Goal: Task Accomplishment & Management: Manage account settings

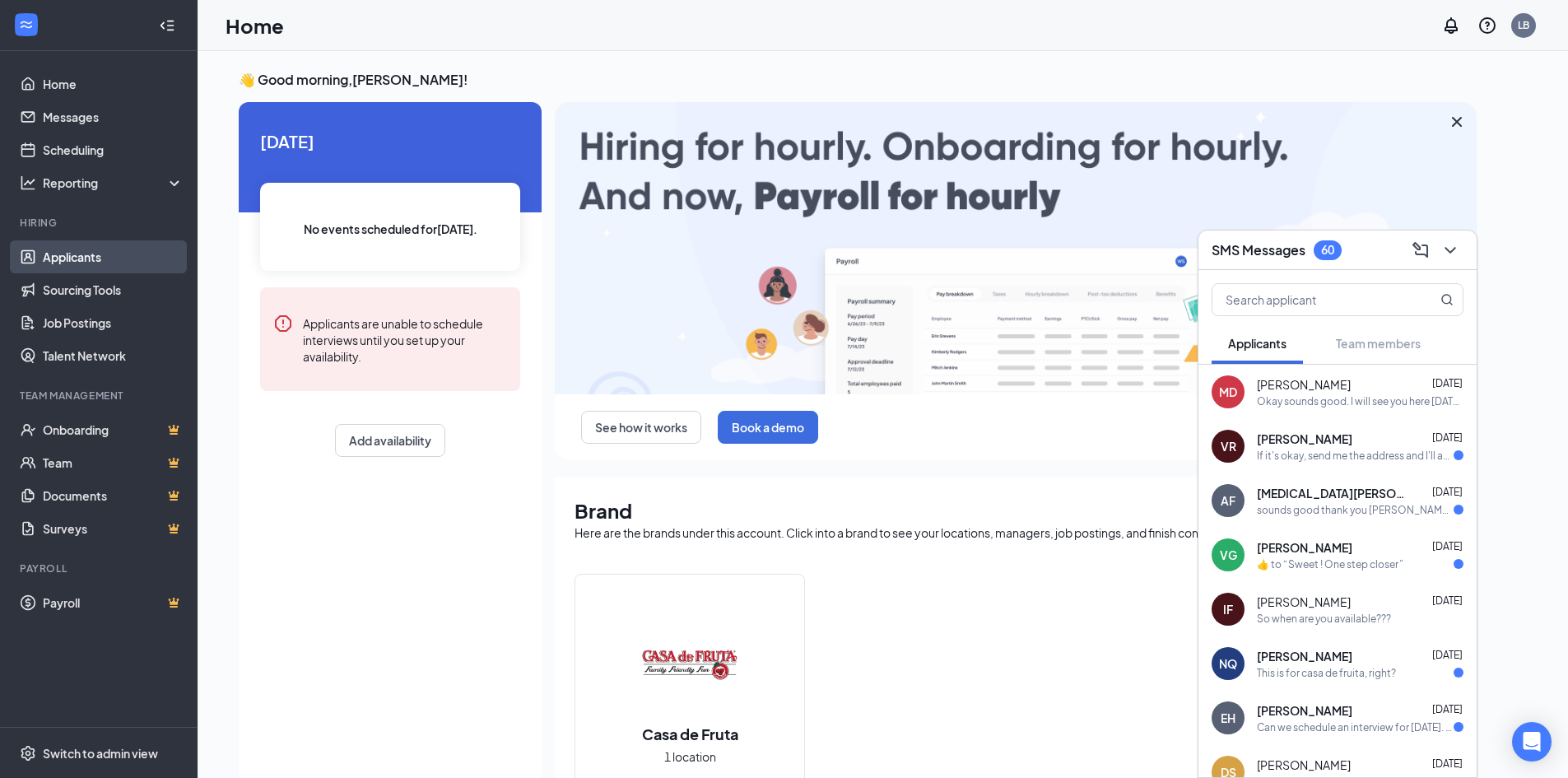
click at [63, 257] on link "Applicants" at bounding box center [113, 256] width 141 height 33
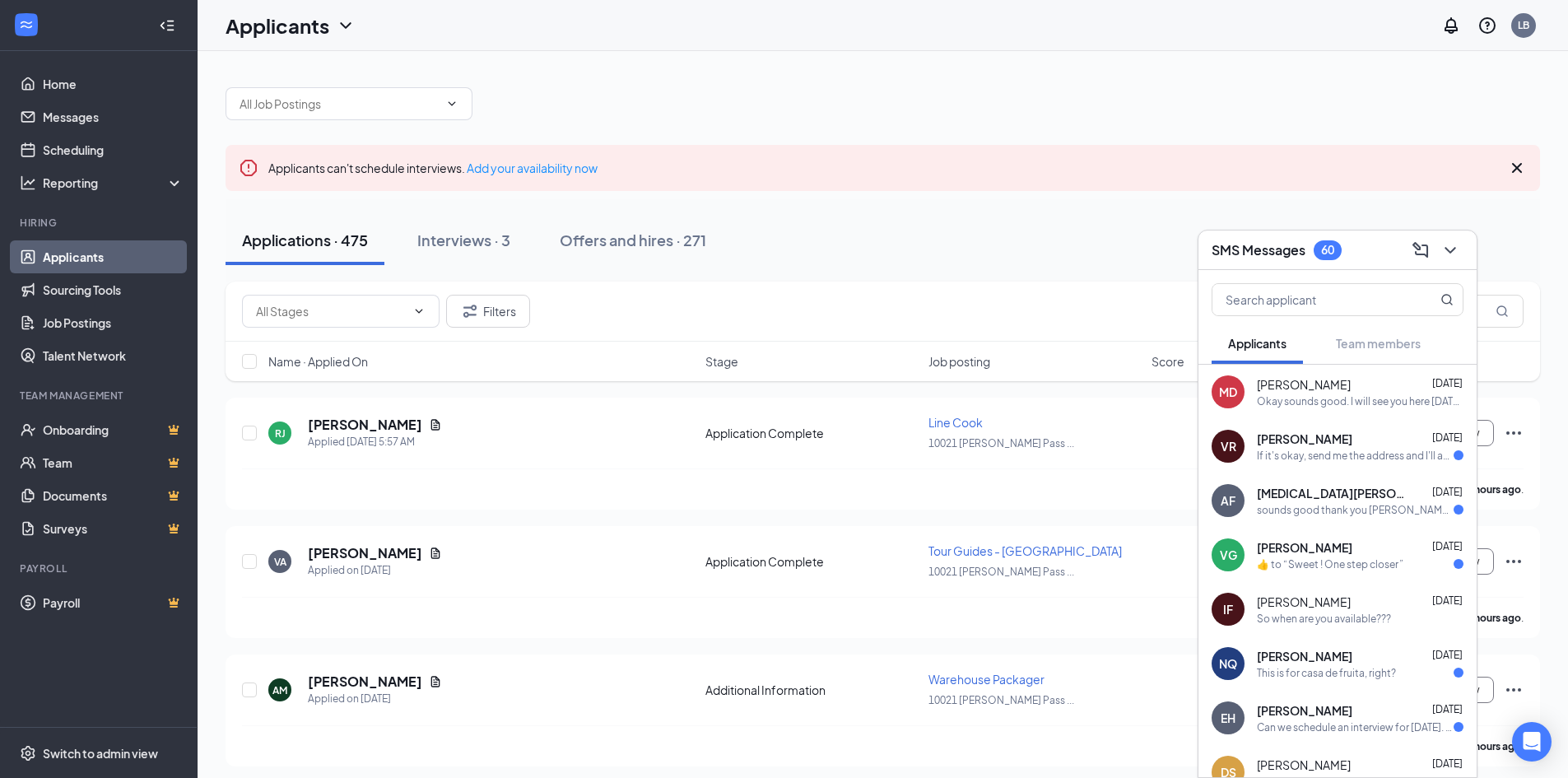
click at [1368, 403] on div "Okay sounds good. I will see you here [DATE] at 11am. Just come to the first bu…" at bounding box center [1360, 402] width 207 height 14
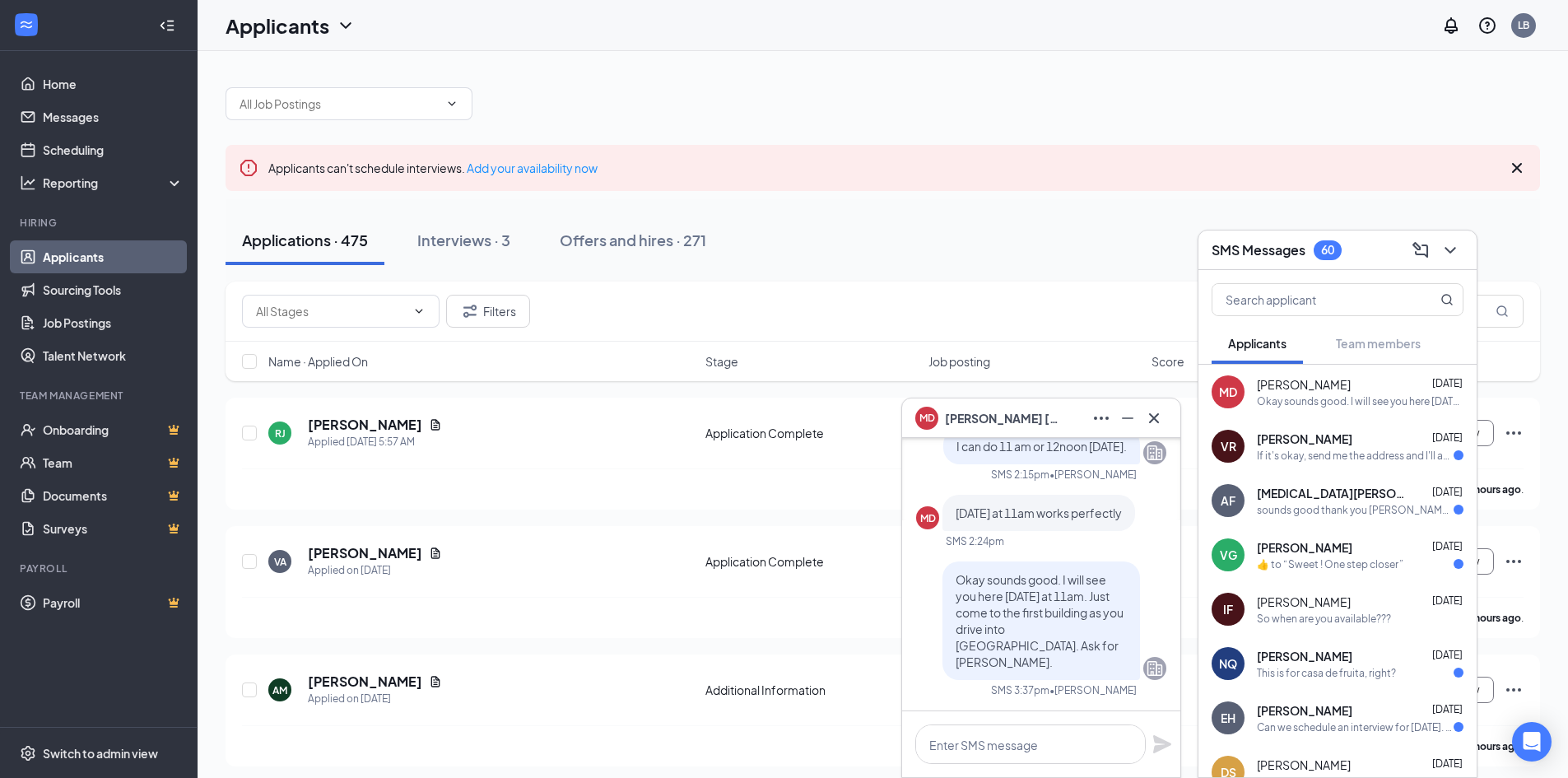
click at [1321, 571] on div "VG [PERSON_NAME] [DATE]  ​👍​ to “ Sweet ! One step closer ”" at bounding box center [1338, 554] width 278 height 54
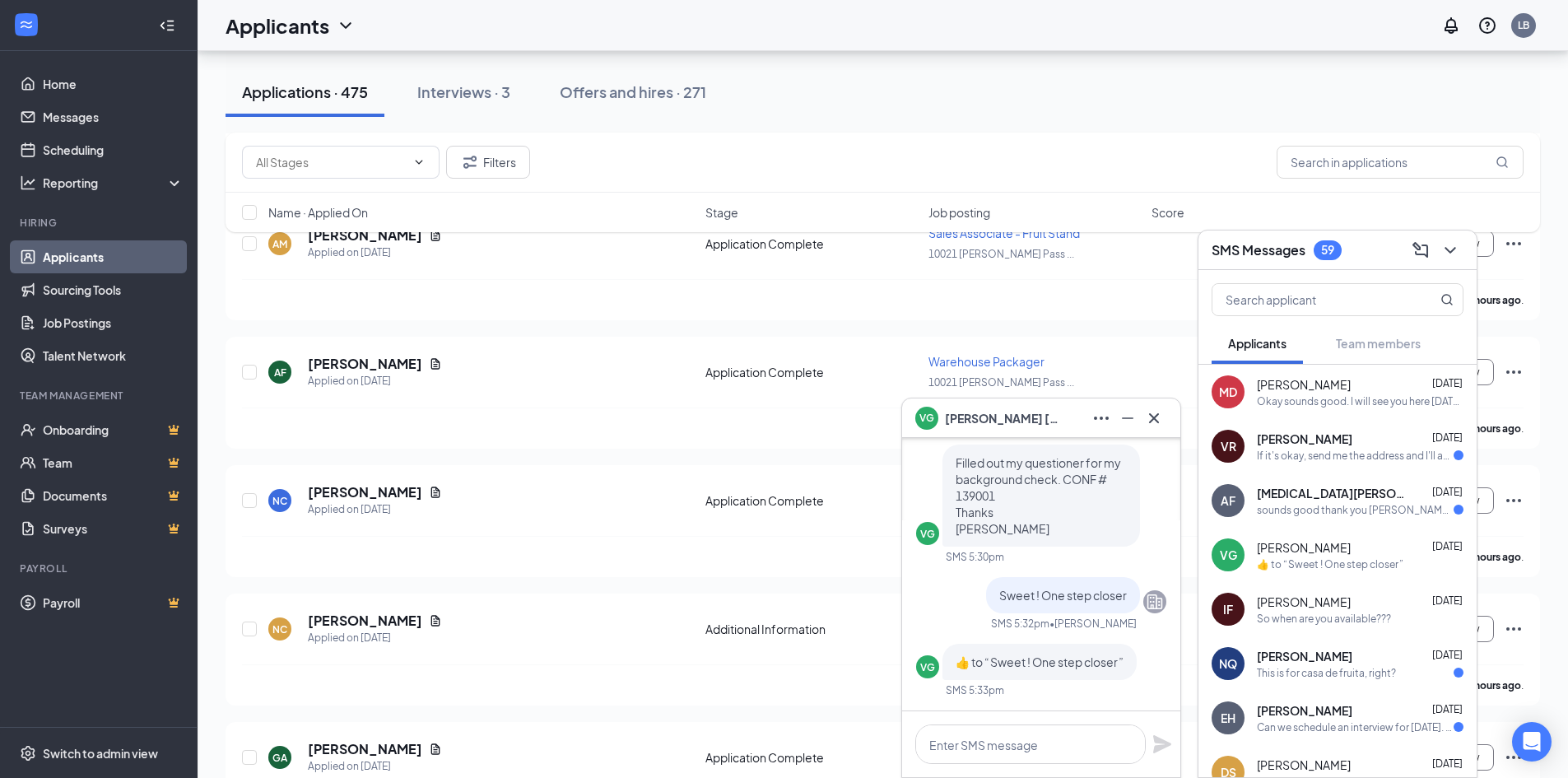
scroll to position [577, 0]
drag, startPoint x: 1337, startPoint y: 570, endPoint x: 1345, endPoint y: 567, distance: 8.5
click at [1345, 567] on div "​👍​ to “ Sweet ! One step closer ”" at bounding box center [1329, 564] width 146 height 14
click at [1216, 558] on div "VG" at bounding box center [1227, 554] width 33 height 33
click at [1428, 563] on div "​👍​ to “ Sweet ! One step closer ”" at bounding box center [1360, 564] width 207 height 14
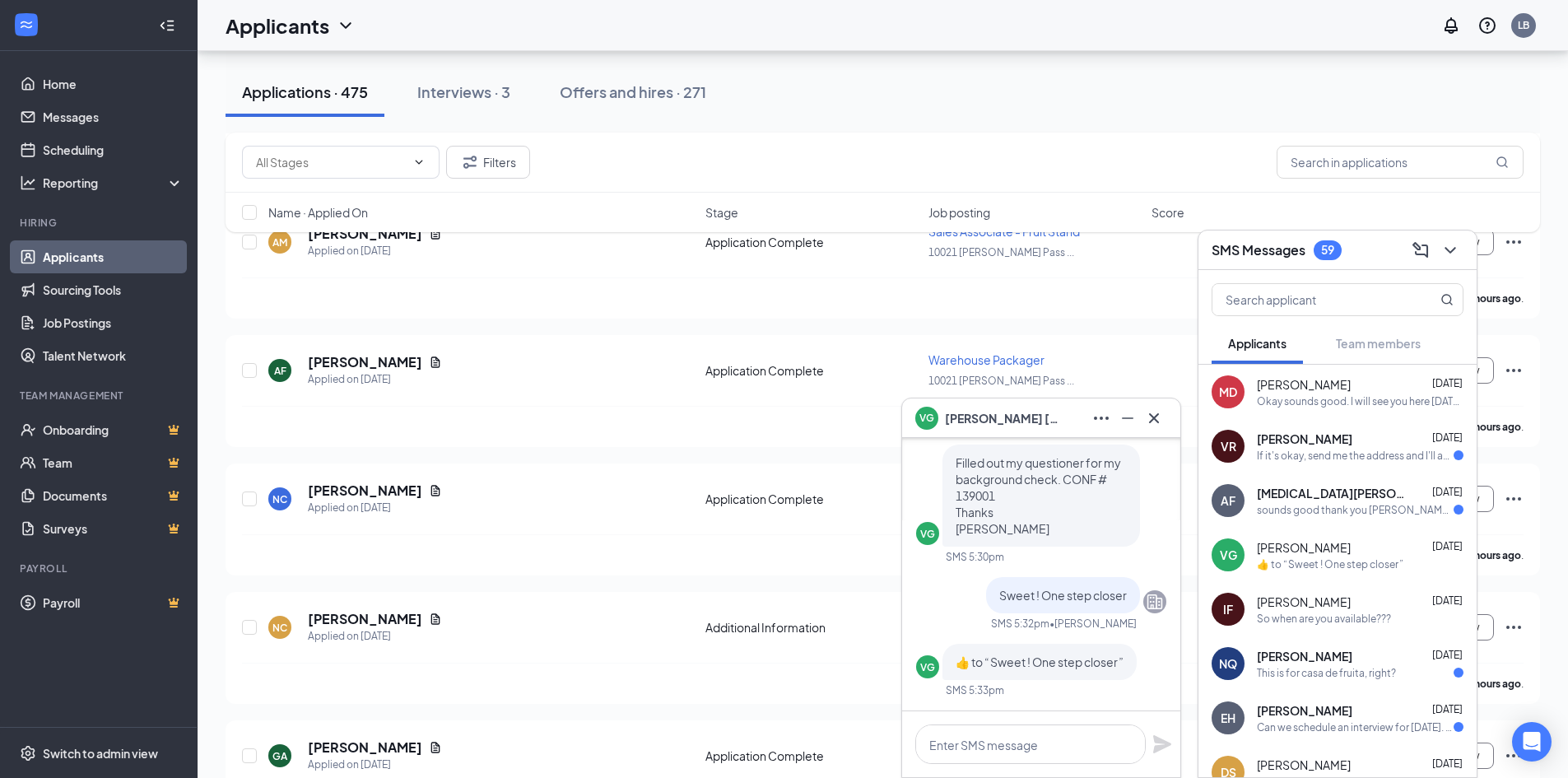
scroll to position [83, 0]
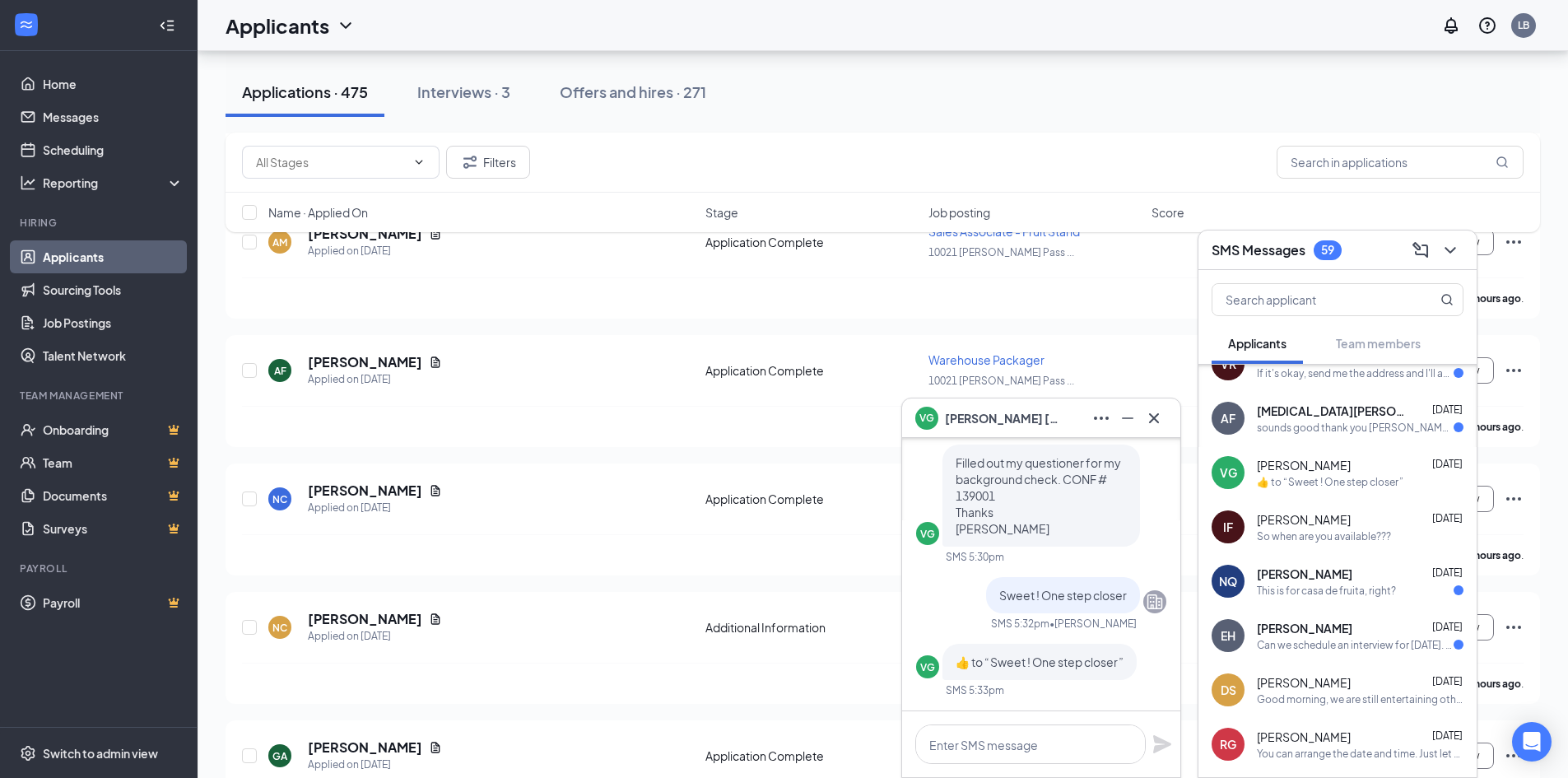
click at [1283, 625] on span "[PERSON_NAME]" at bounding box center [1305, 628] width 96 height 17
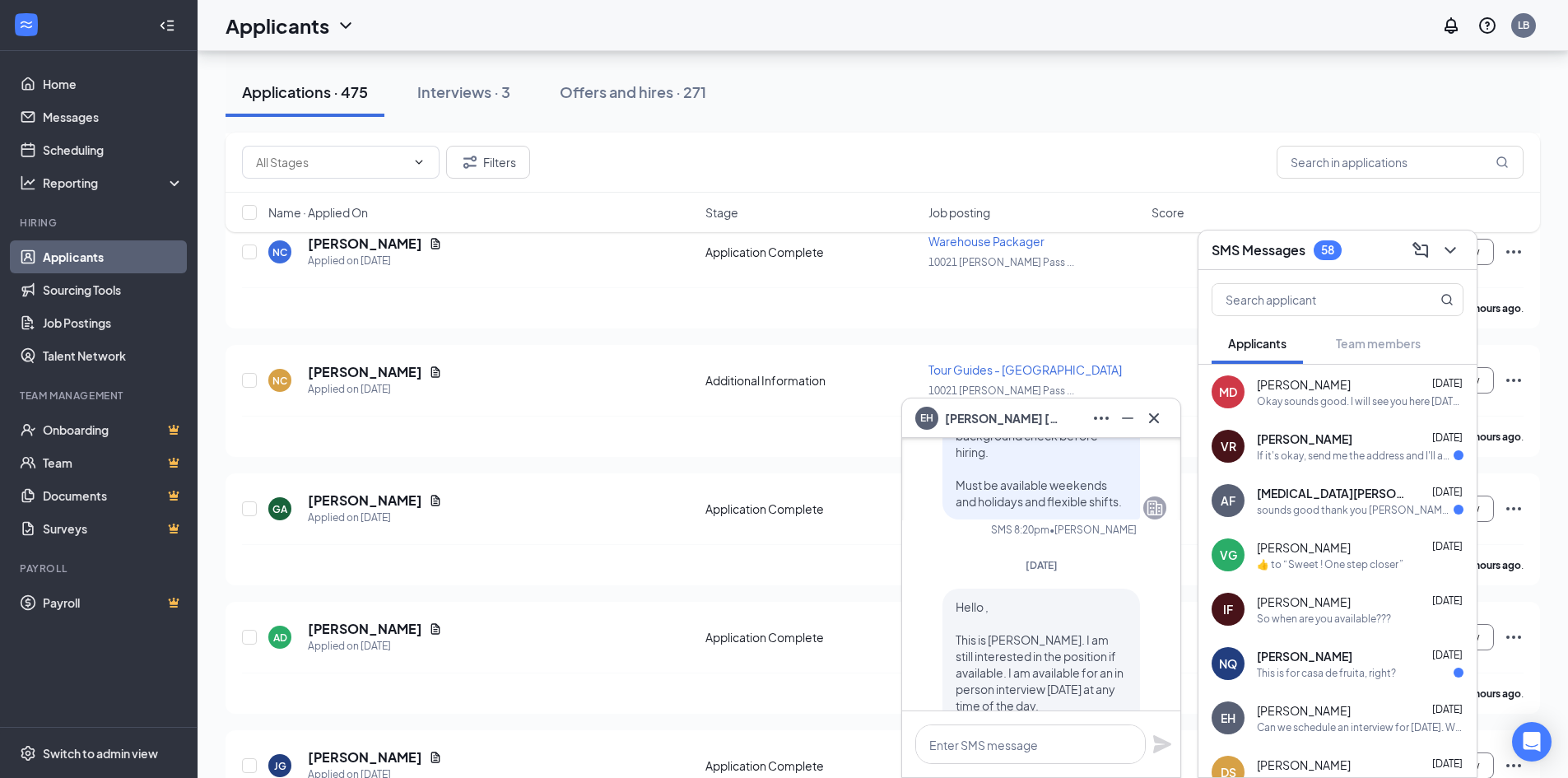
scroll to position [-247, 0]
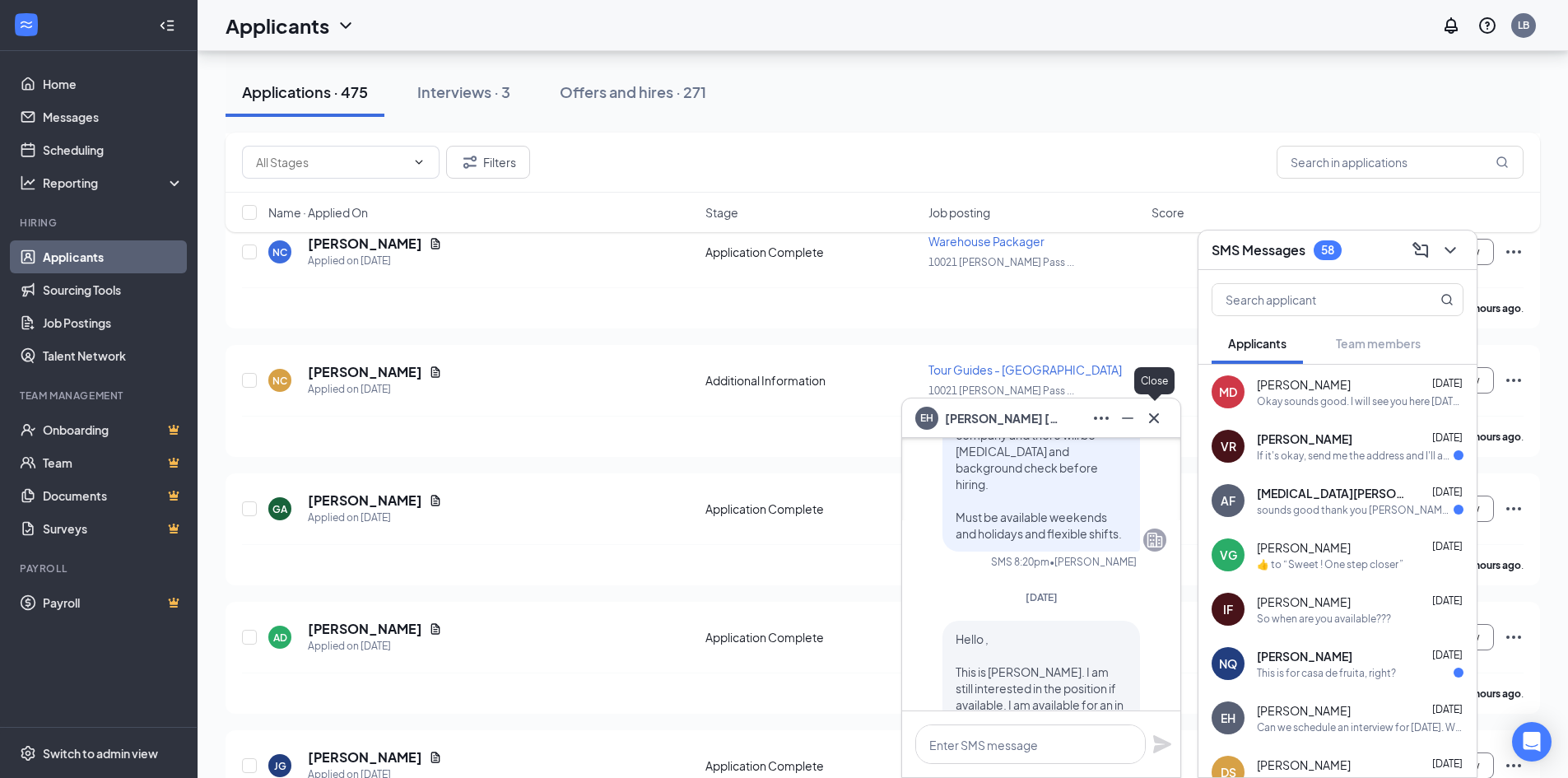
click at [1147, 416] on icon "Cross" at bounding box center [1154, 418] width 20 height 20
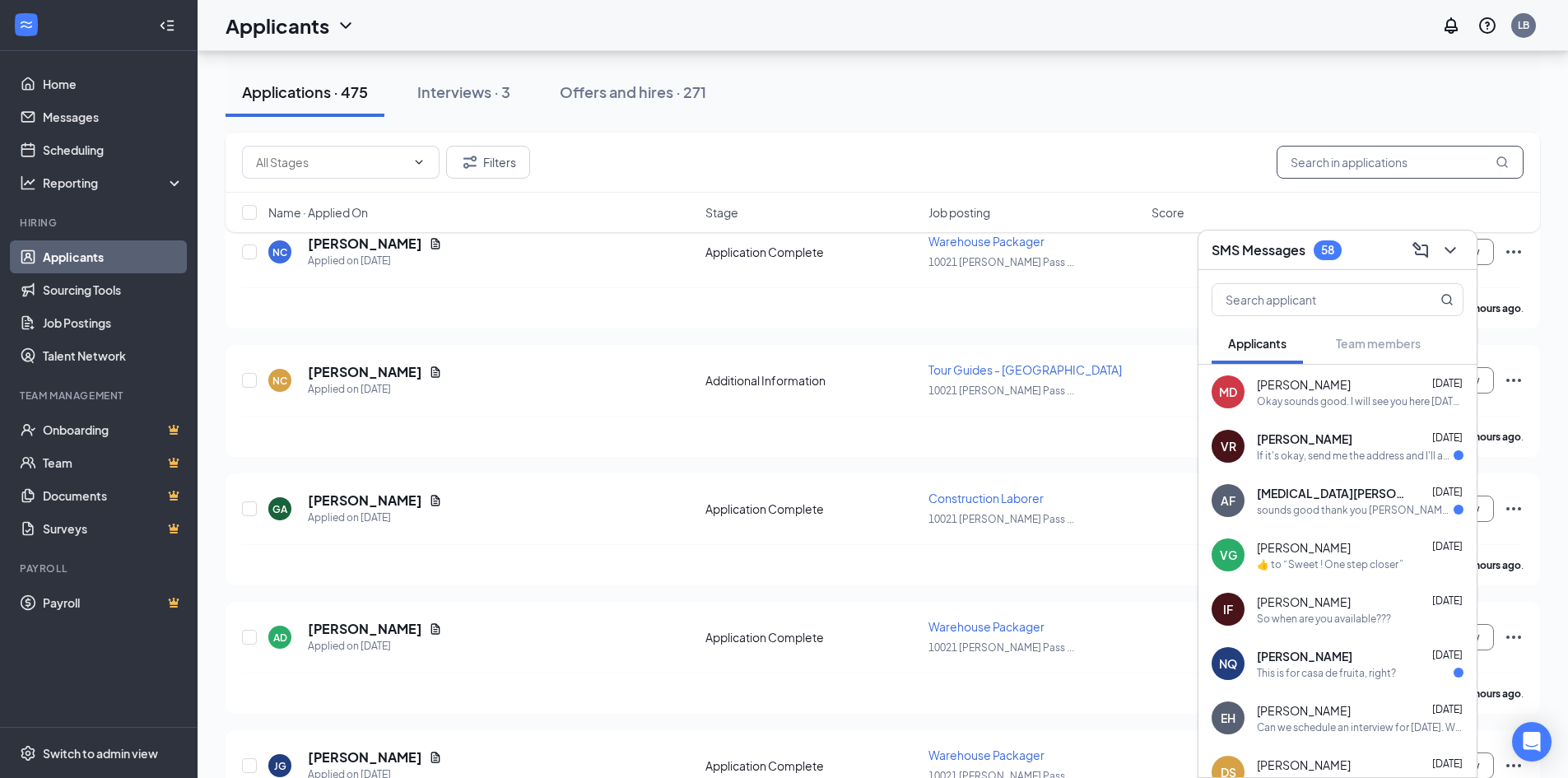
click at [1286, 168] on input "text" at bounding box center [1400, 161] width 247 height 33
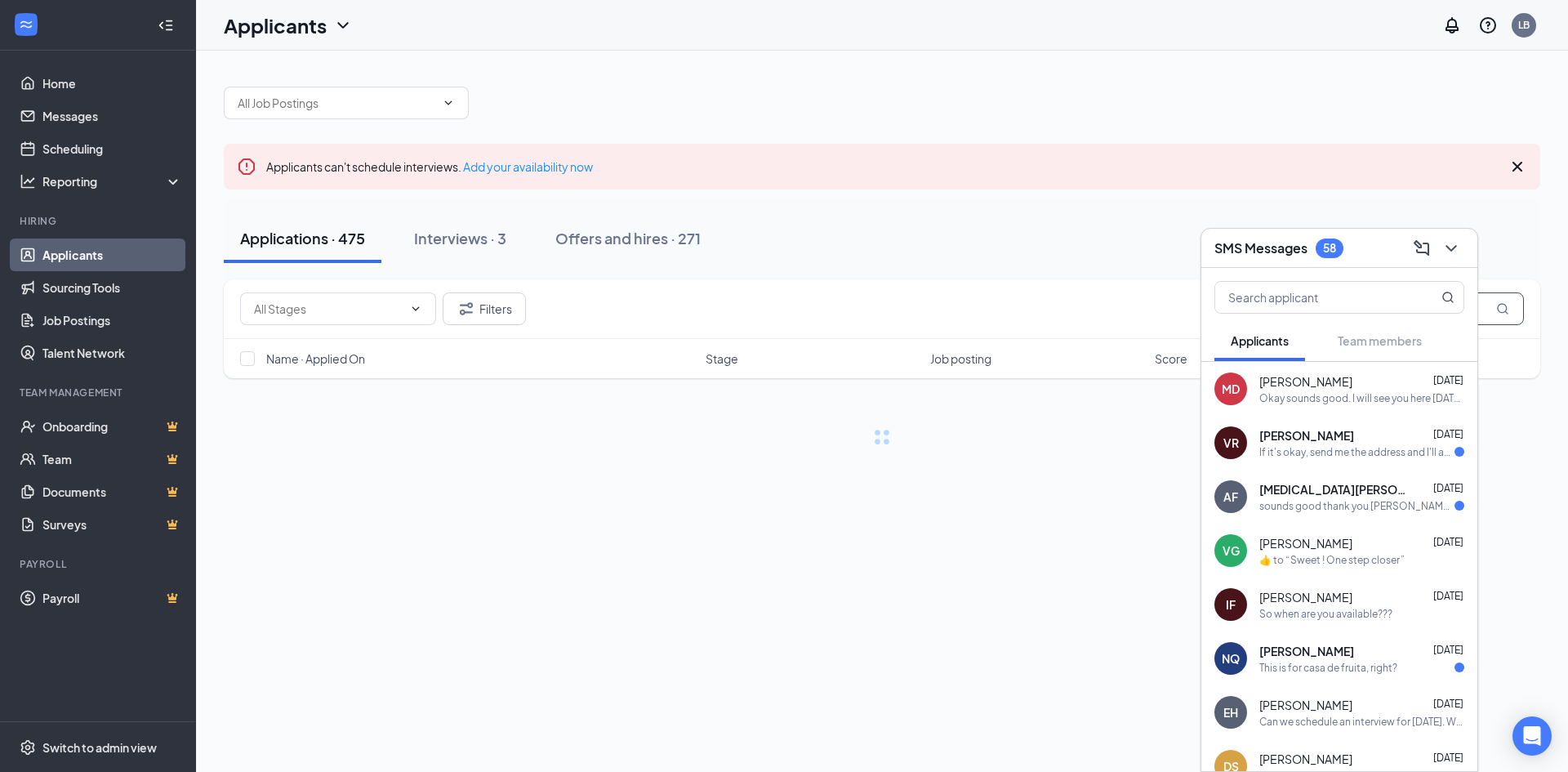
type input "[PERSON_NAME]"
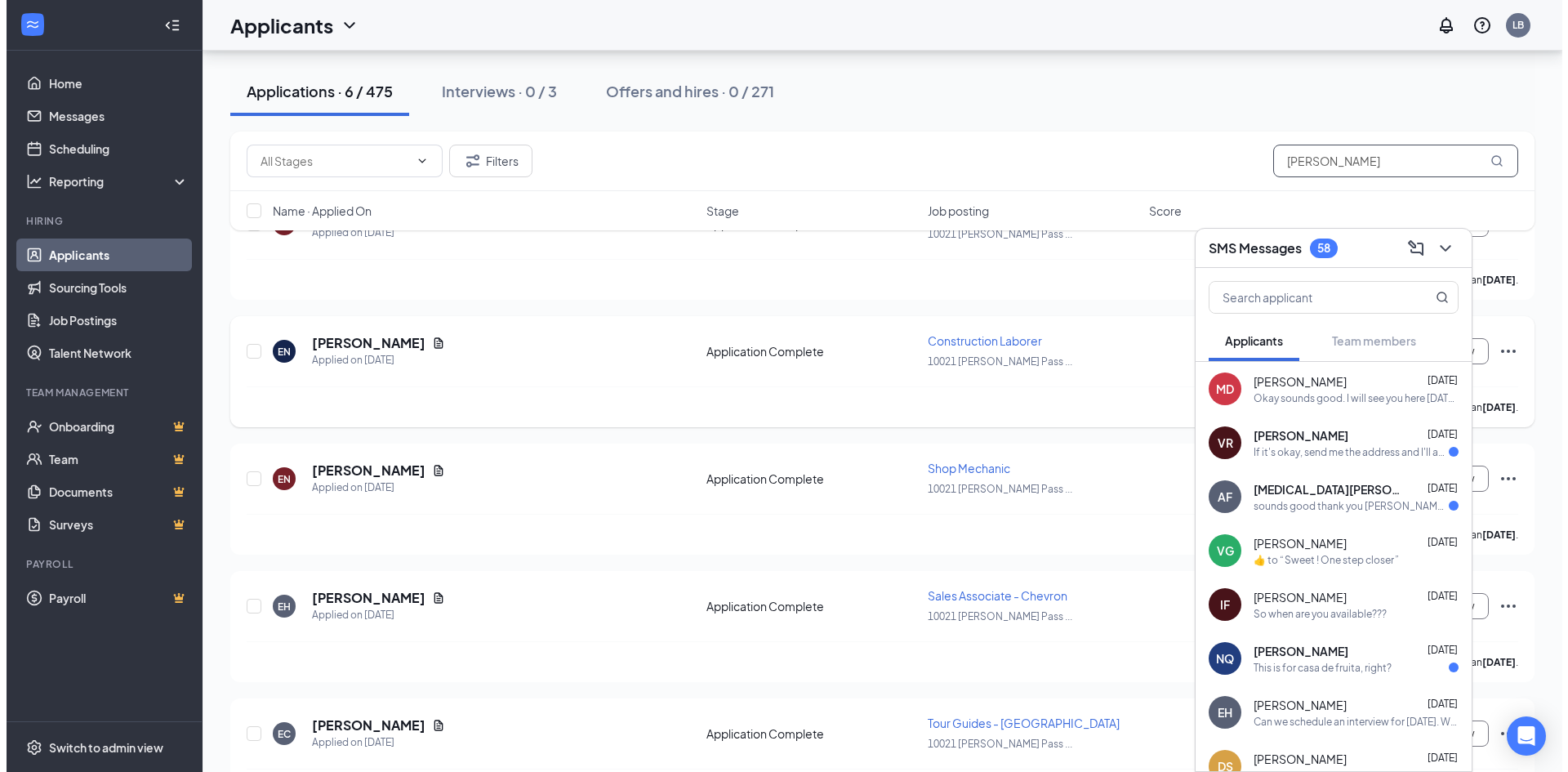
scroll to position [245, 0]
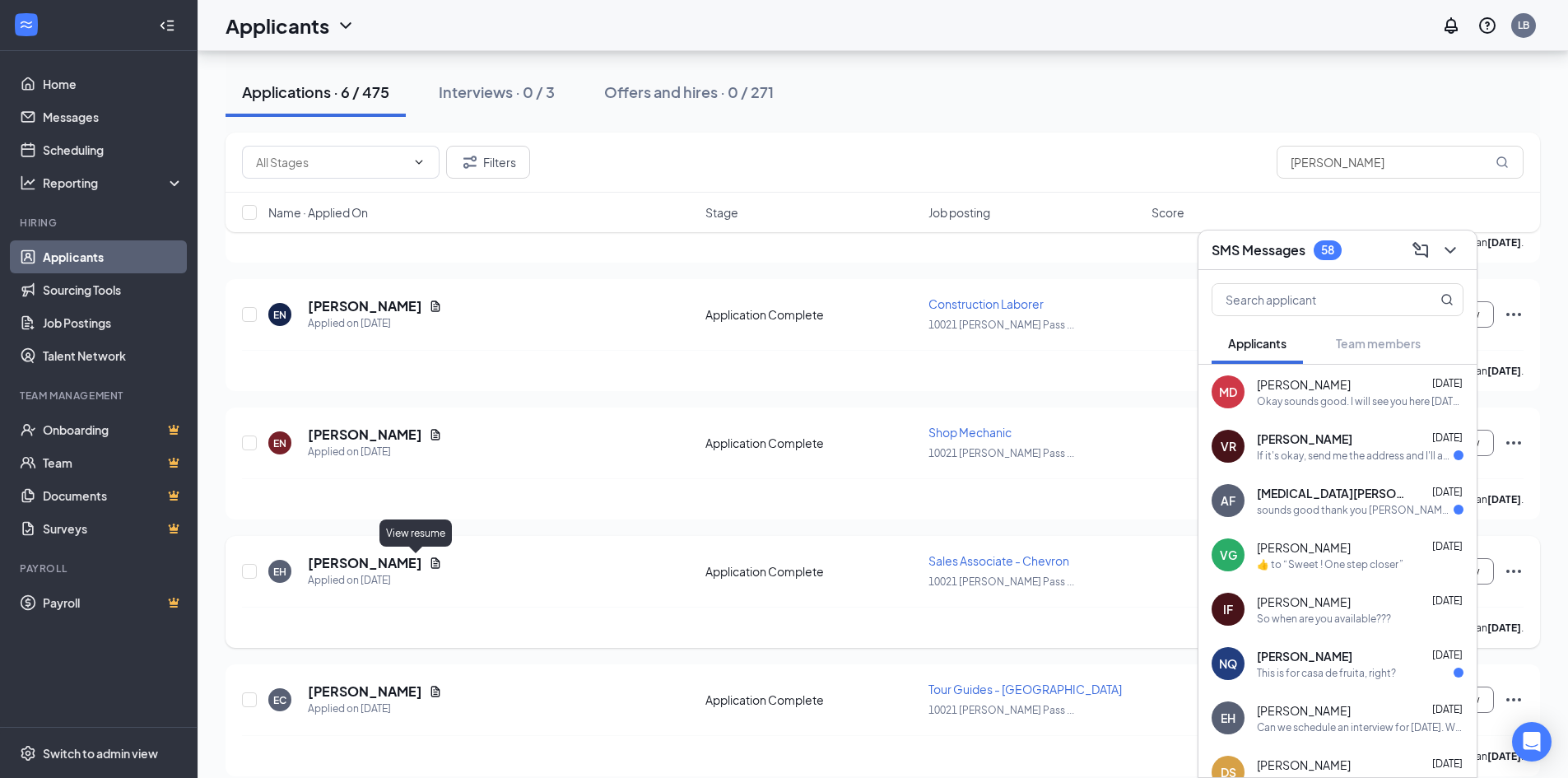
click at [429, 562] on icon "Document" at bounding box center [435, 563] width 13 height 13
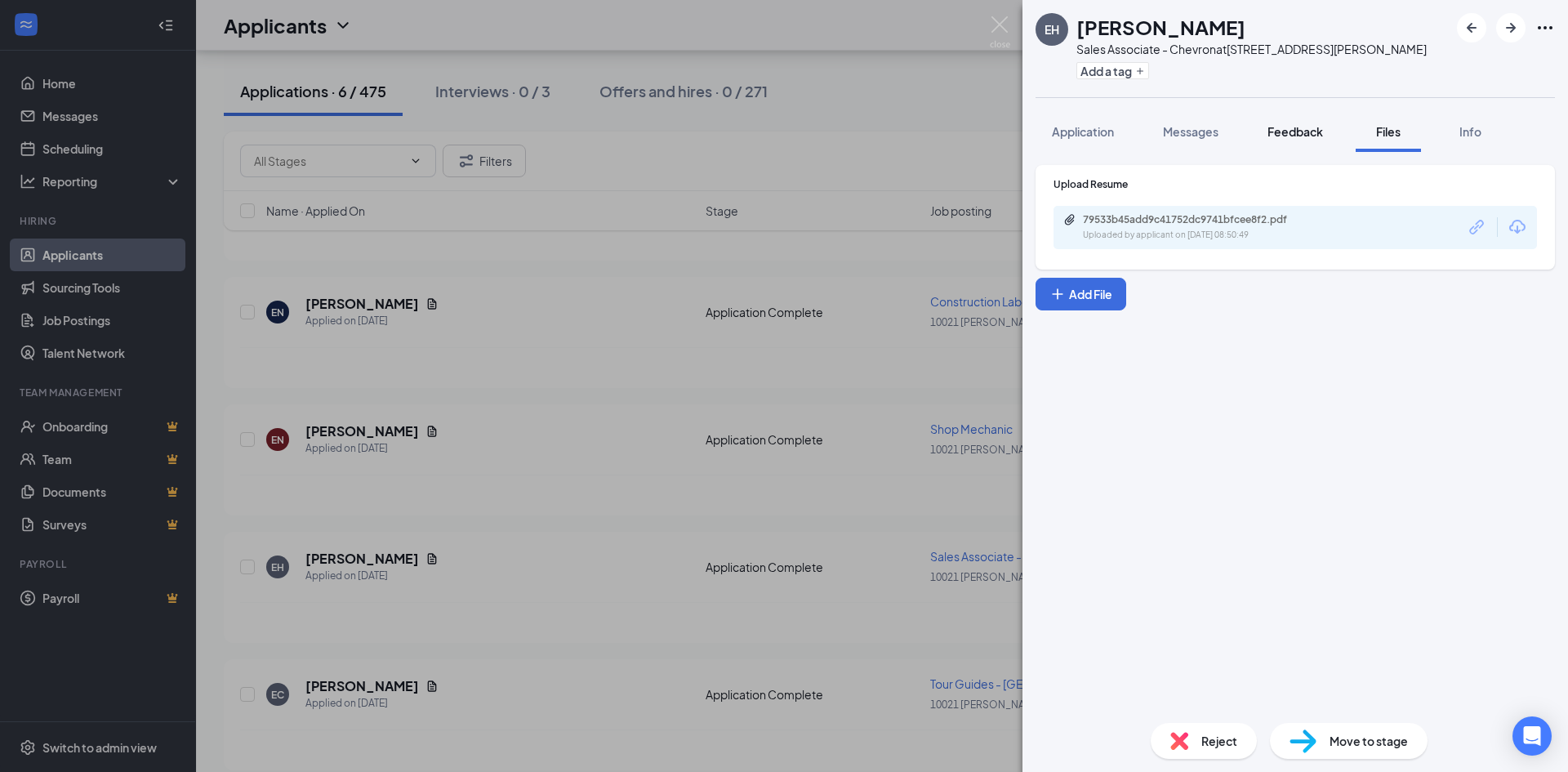
click at [1313, 141] on button "Feedback" at bounding box center [1295, 131] width 88 height 40
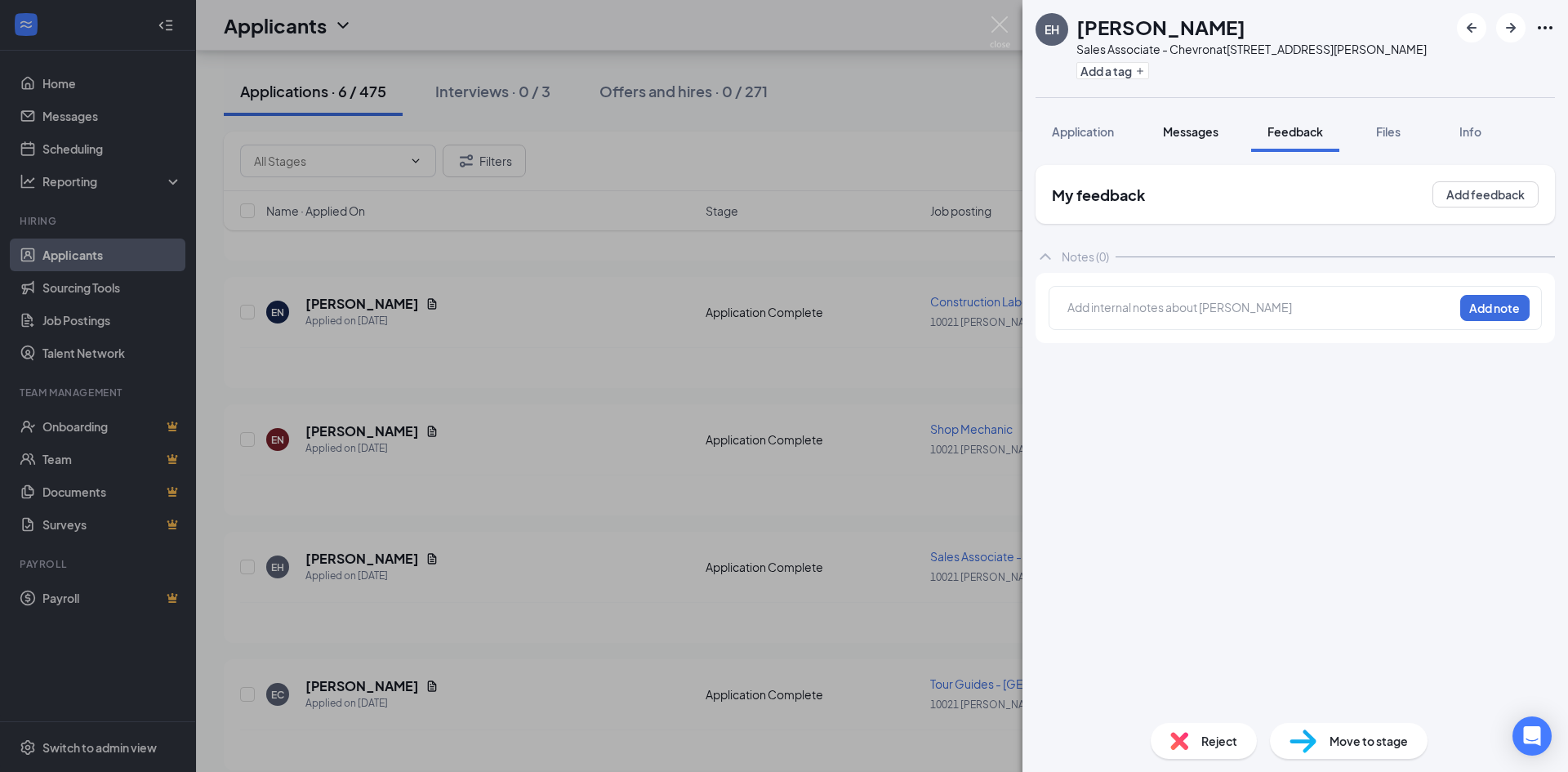
click at [1198, 136] on span "Messages" at bounding box center [1191, 131] width 55 height 15
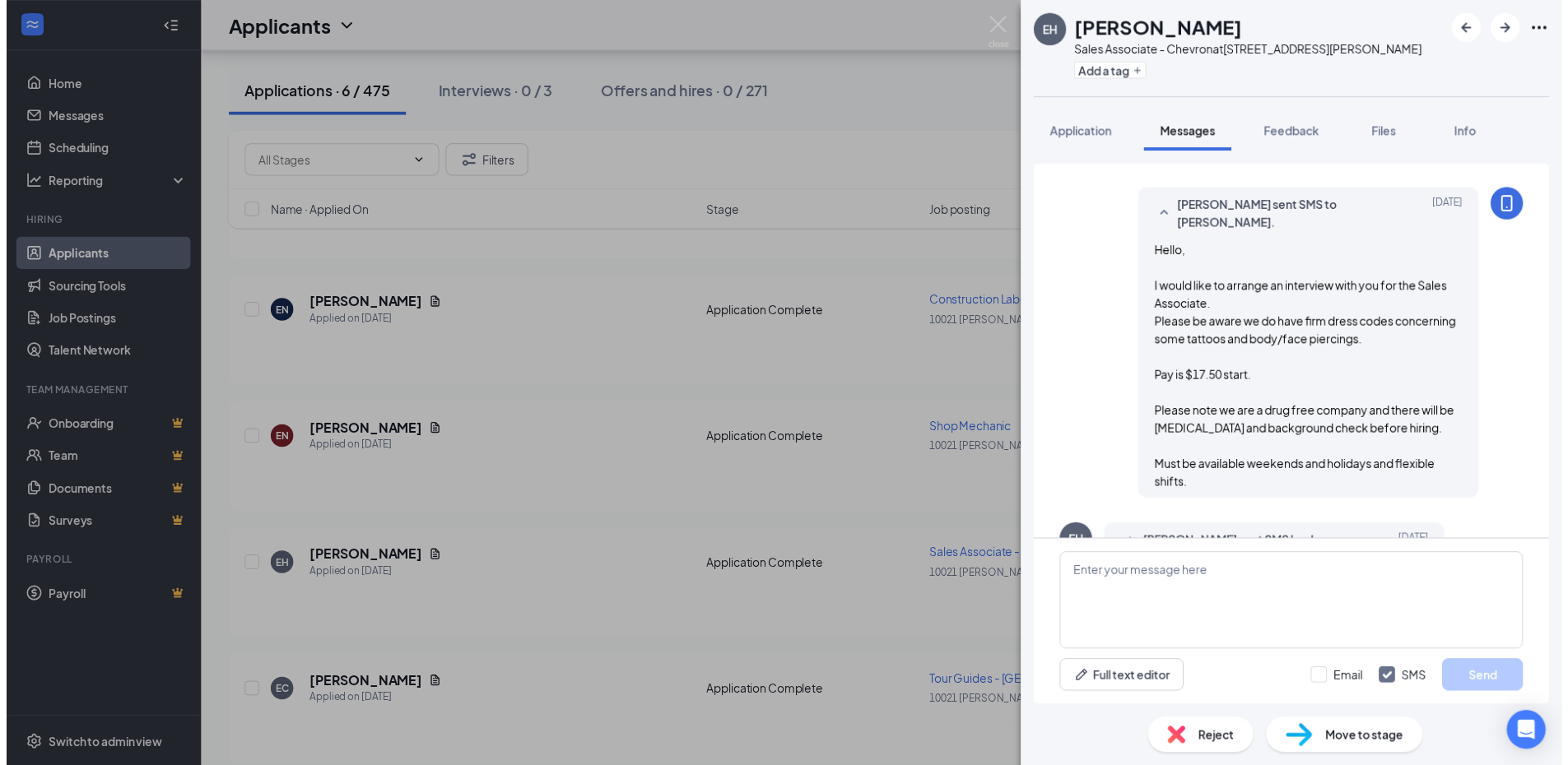
scroll to position [109, 0]
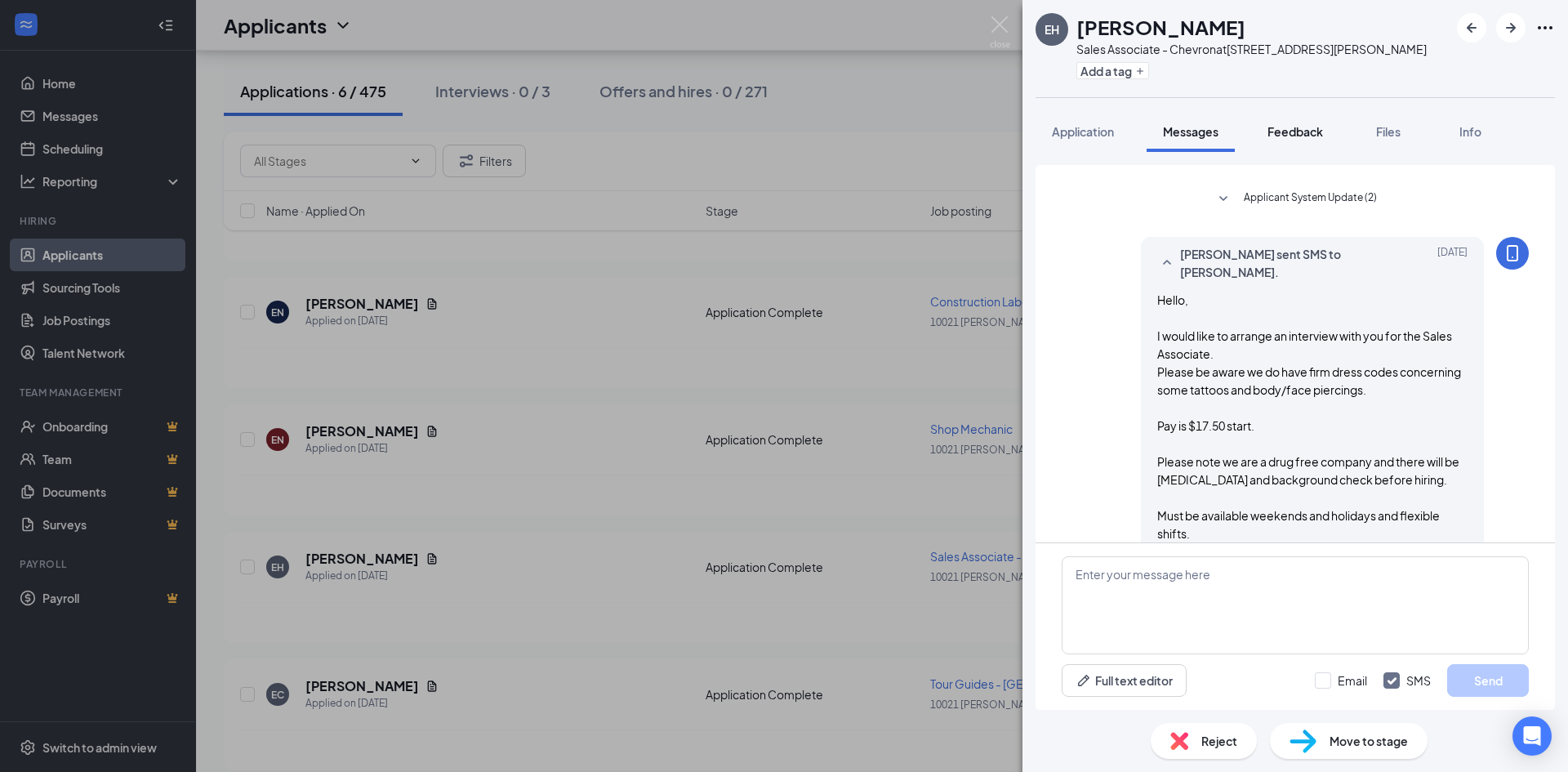
click at [1290, 145] on button "Feedback" at bounding box center [1295, 131] width 88 height 40
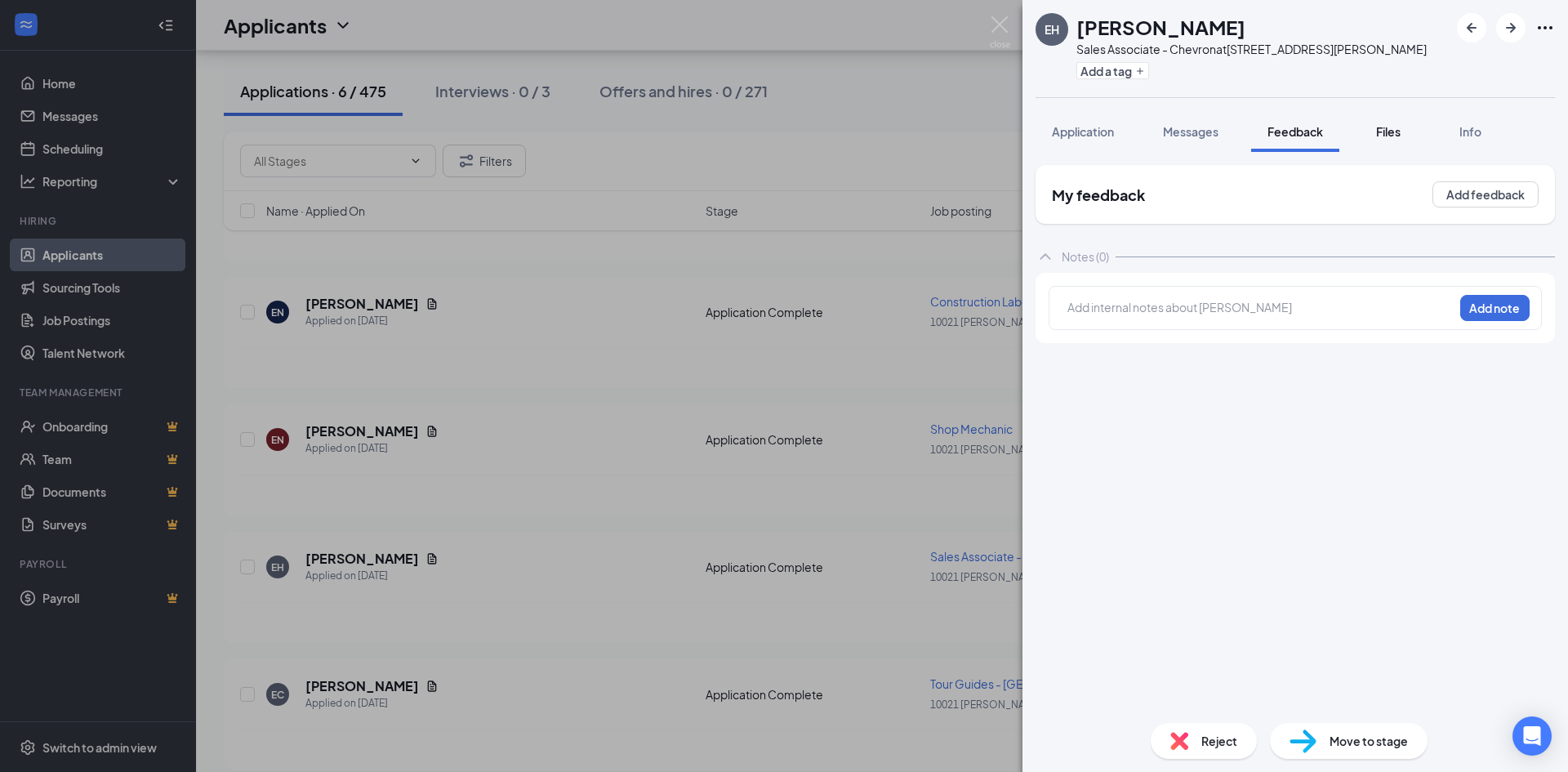
click at [1392, 144] on button "Files" at bounding box center [1388, 131] width 65 height 40
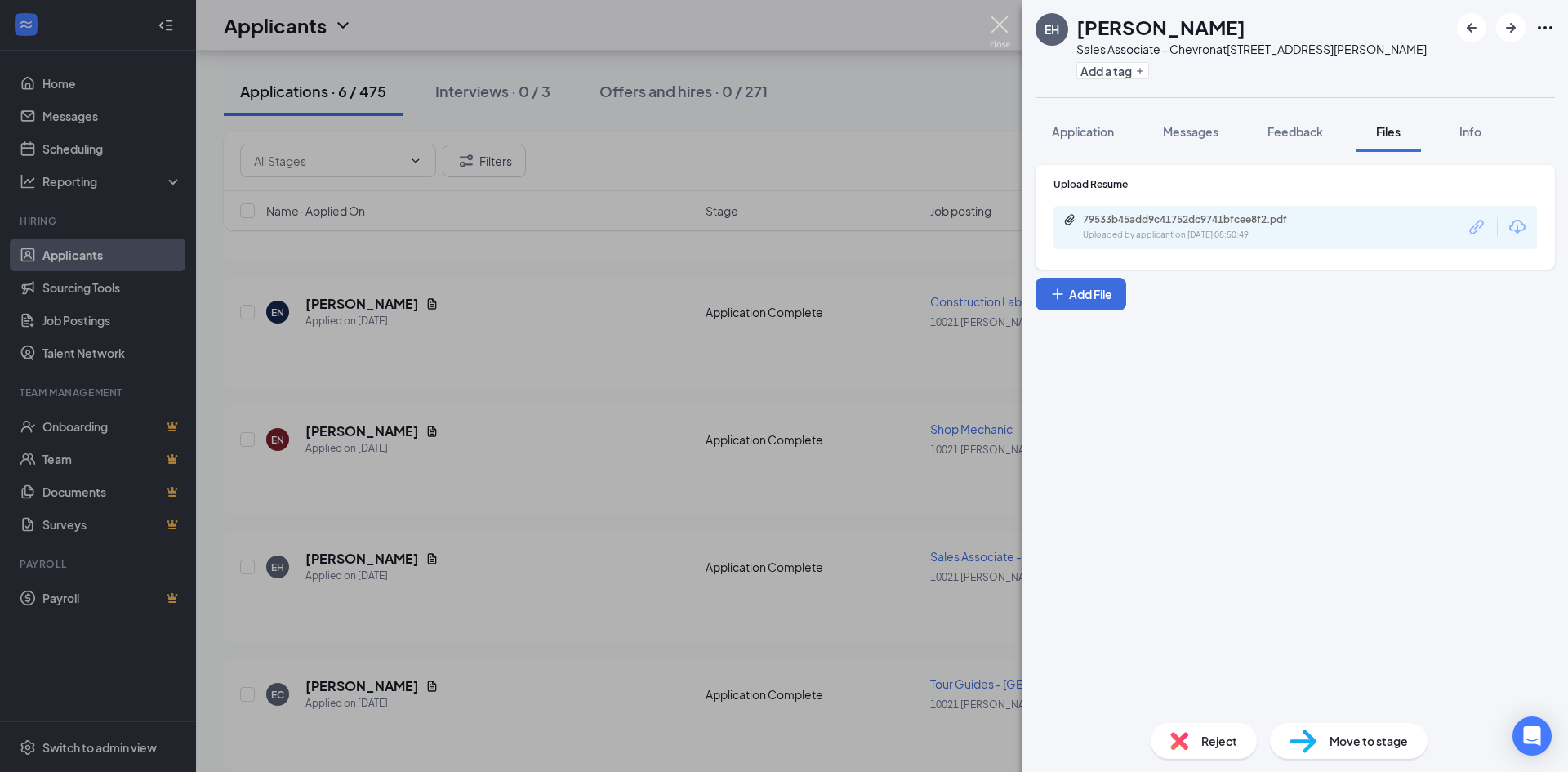
click at [992, 23] on img at bounding box center [1000, 33] width 20 height 32
